Goal: Information Seeking & Learning: Learn about a topic

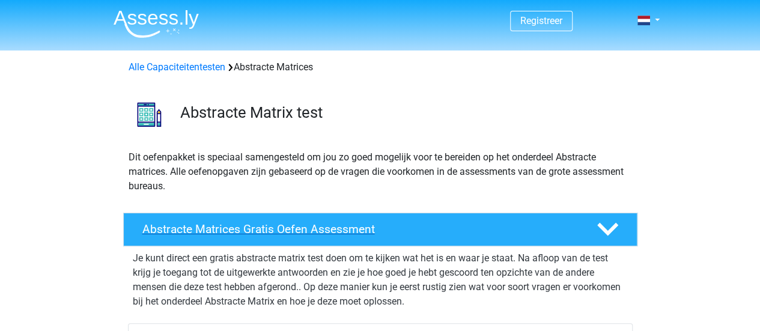
click at [605, 226] on icon at bounding box center [607, 229] width 21 height 21
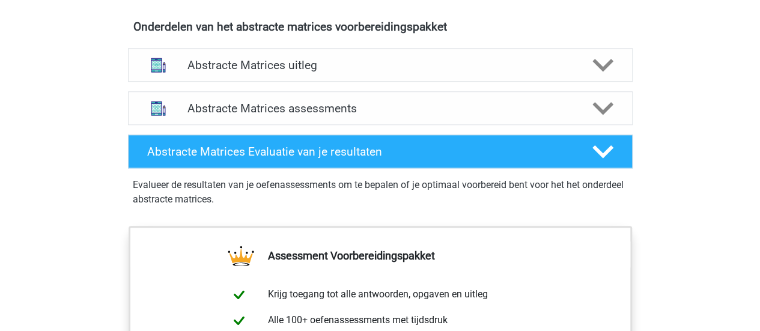
scroll to position [520, 0]
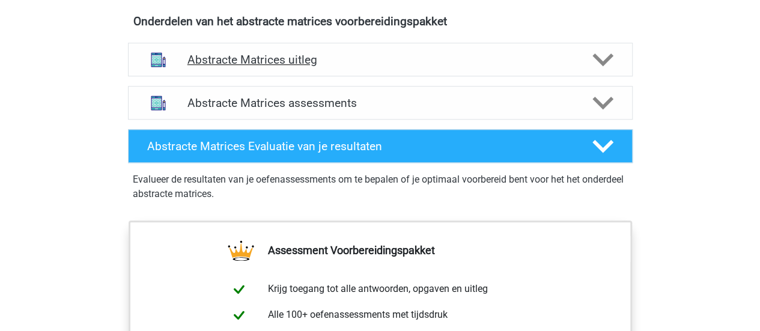
click at [603, 58] on icon at bounding box center [602, 59] width 21 height 21
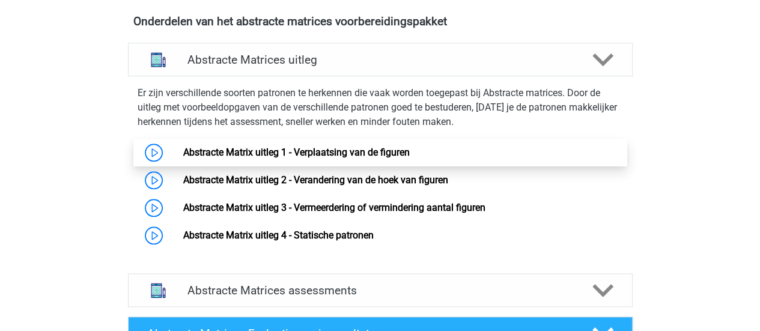
click at [393, 148] on link "Abstracte Matrix uitleg 1 - Verplaatsing van de figuren" at bounding box center [296, 152] width 226 height 11
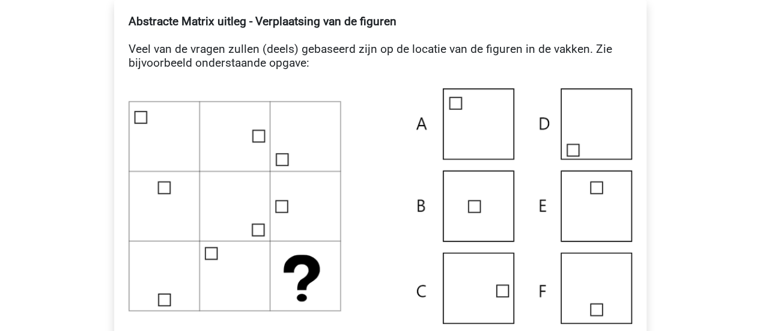
scroll to position [249, 0]
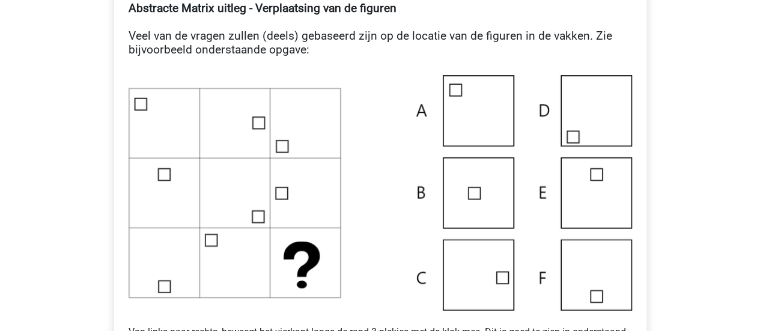
click at [495, 271] on img at bounding box center [380, 192] width 503 height 235
click at [502, 280] on img at bounding box center [380, 192] width 503 height 235
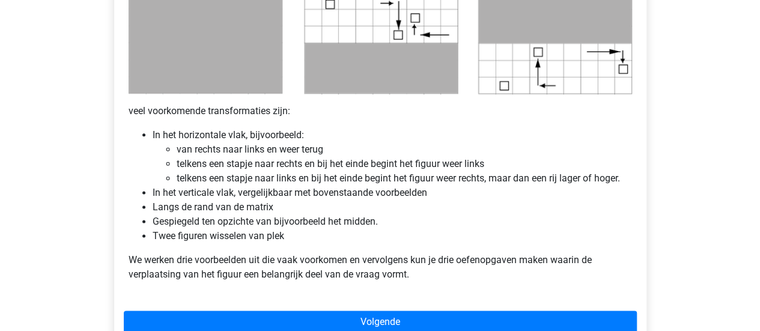
scroll to position [757, 0]
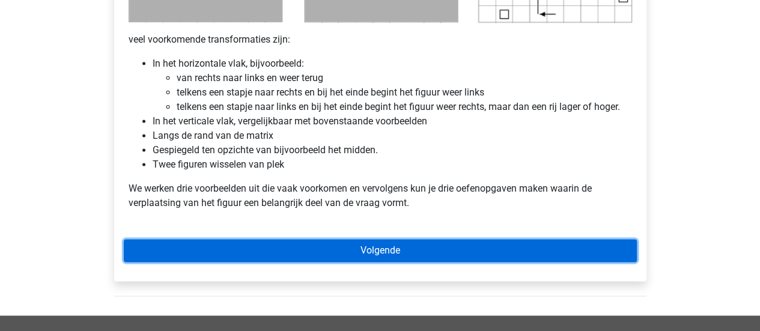
click at [400, 249] on link "Volgende" at bounding box center [380, 250] width 513 height 23
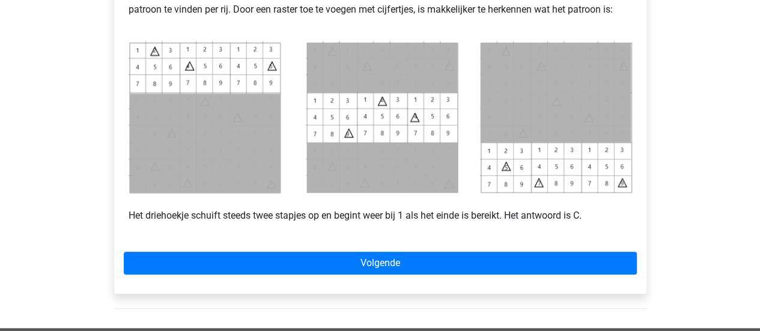
scroll to position [597, 0]
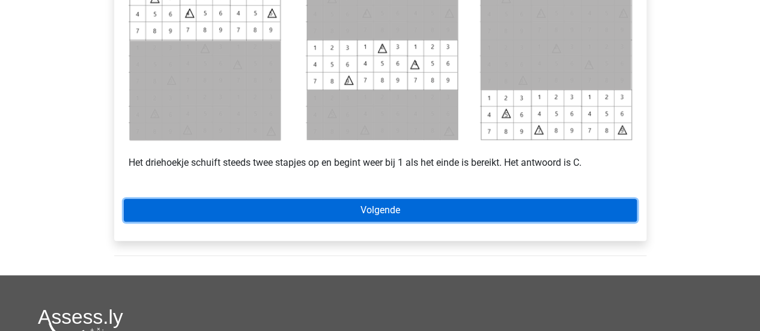
click at [175, 205] on link "Volgende" at bounding box center [380, 210] width 513 height 23
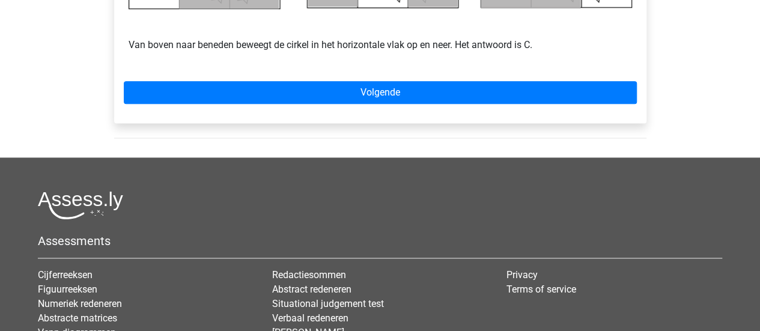
scroll to position [751, 0]
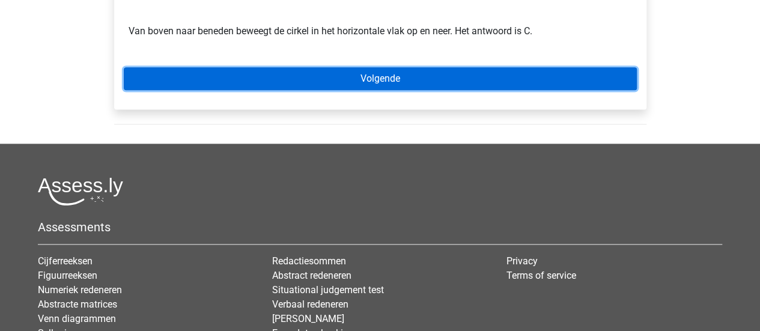
click at [316, 74] on link "Volgende" at bounding box center [380, 78] width 513 height 23
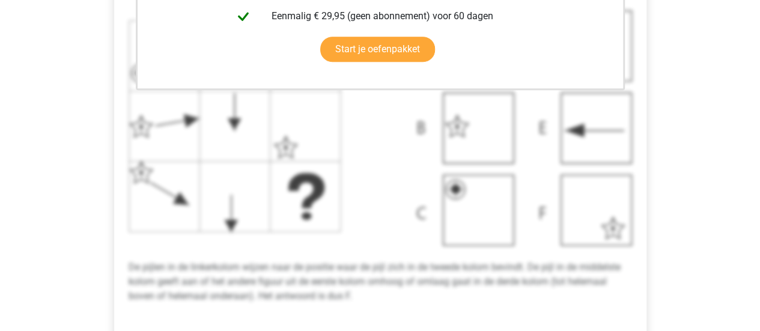
scroll to position [463, 0]
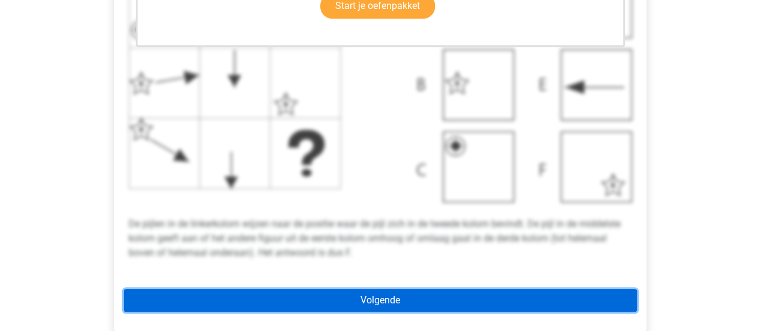
click at [500, 308] on link "Volgende" at bounding box center [380, 300] width 513 height 23
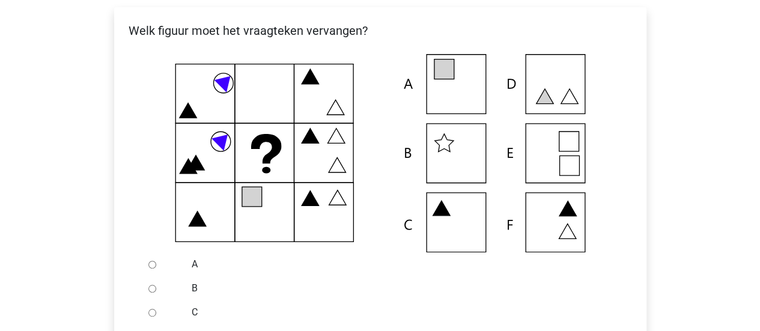
scroll to position [230, 0]
